Goal: Task Accomplishment & Management: Manage account settings

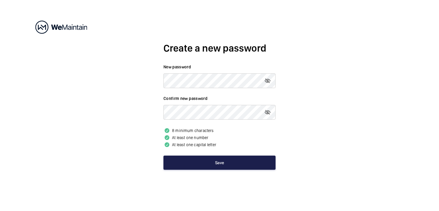
click at [222, 163] on button "Save" at bounding box center [219, 163] width 112 height 14
click at [218, 163] on button "Save" at bounding box center [219, 163] width 112 height 14
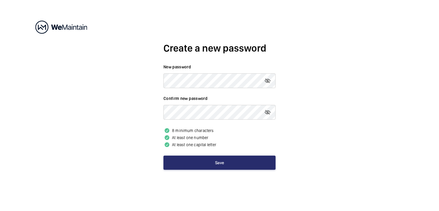
click at [320, 65] on div "Create a new password New password Confirm new password 8 minimum characters At…" at bounding box center [219, 105] width 439 height 211
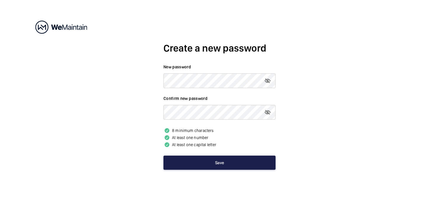
click at [222, 165] on button "Save" at bounding box center [219, 163] width 112 height 14
